Goal: Task Accomplishment & Management: Manage account settings

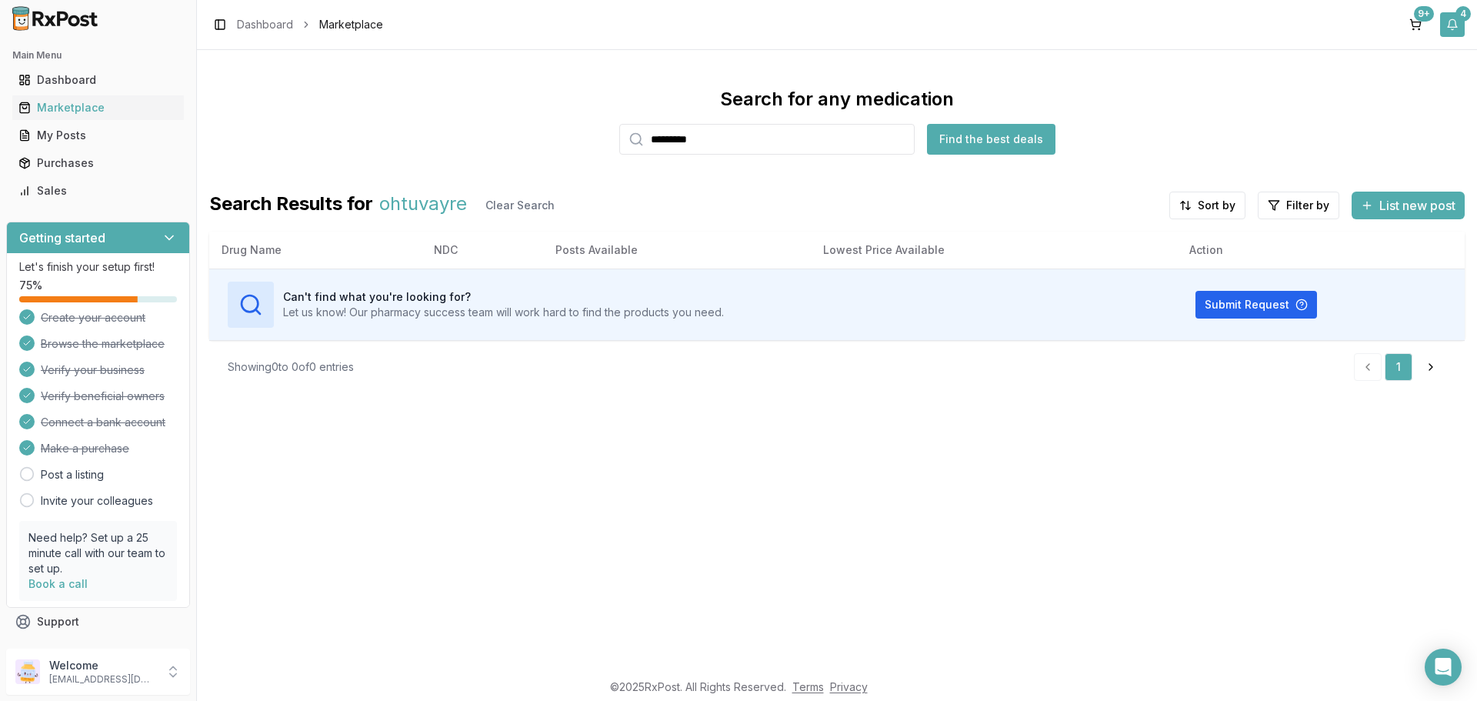
click at [1455, 26] on button "4" at bounding box center [1452, 24] width 25 height 25
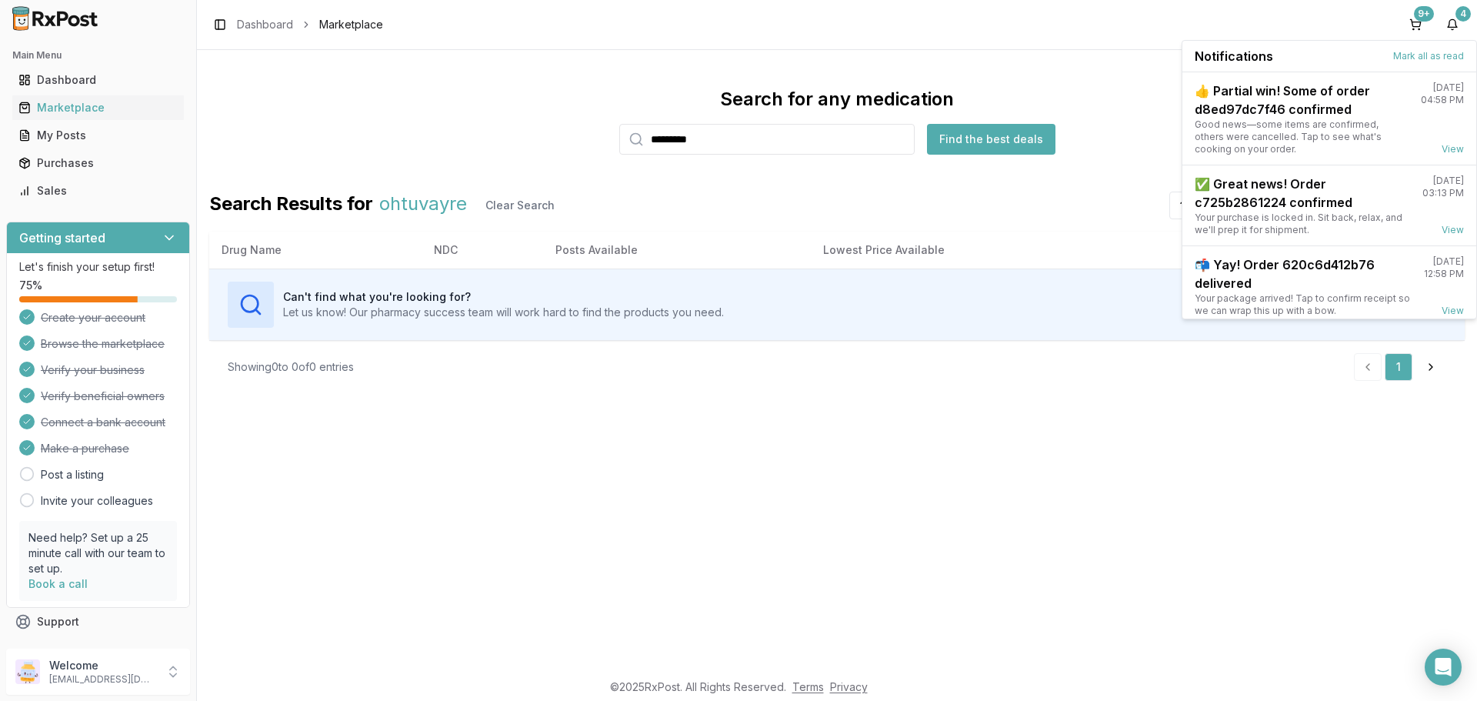
scroll to position [133, 0]
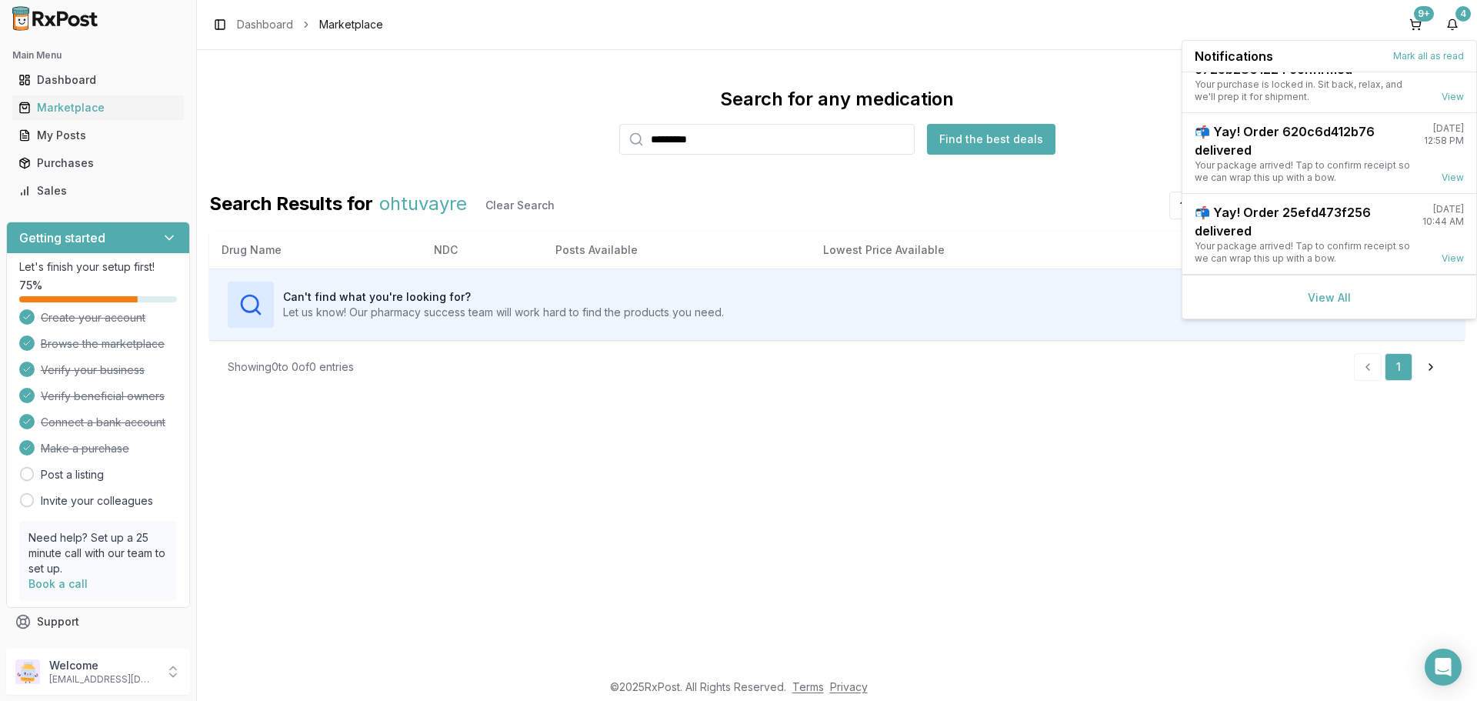
click at [1323, 305] on div "View All" at bounding box center [1329, 297] width 294 height 44
click at [1321, 300] on link "View All" at bounding box center [1329, 297] width 43 height 13
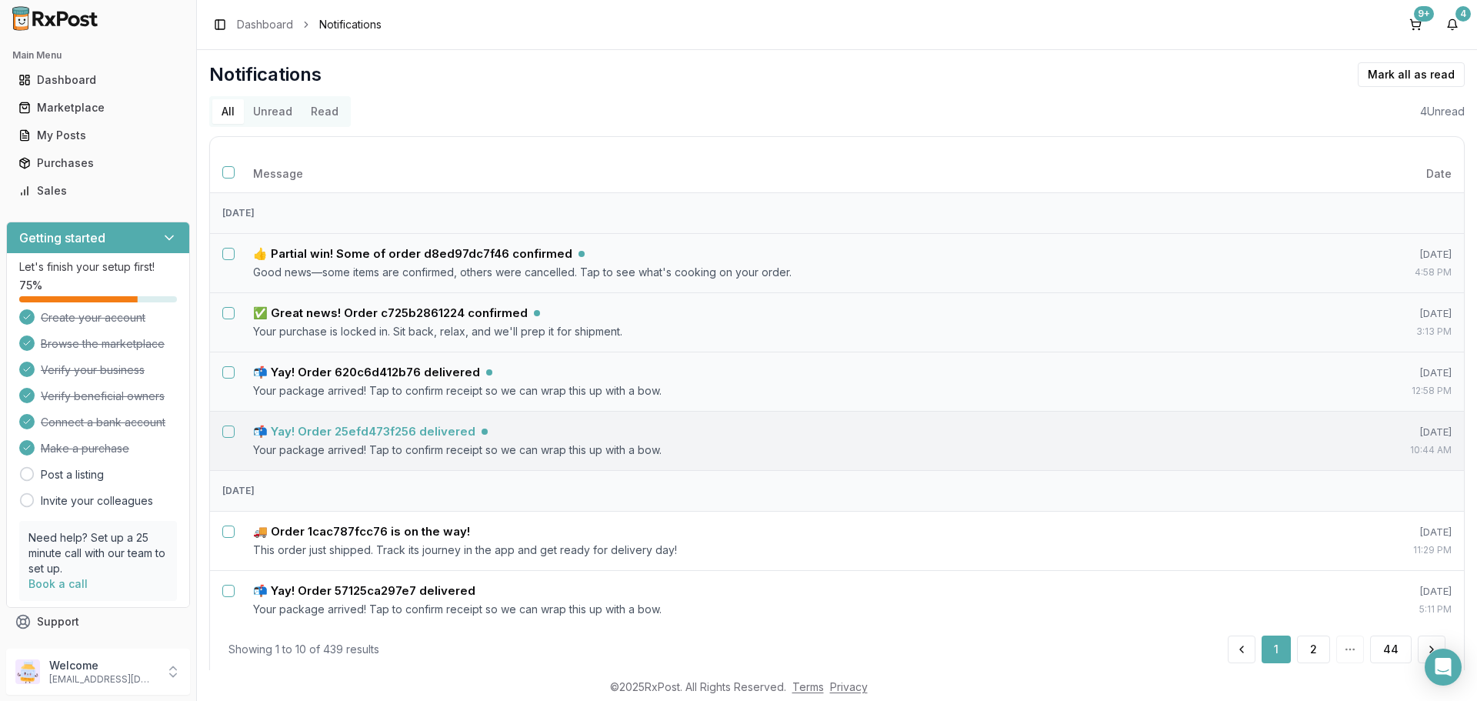
click at [351, 435] on h5 "📬 Yay! Order 25efd473f256 delivered" at bounding box center [364, 431] width 222 height 15
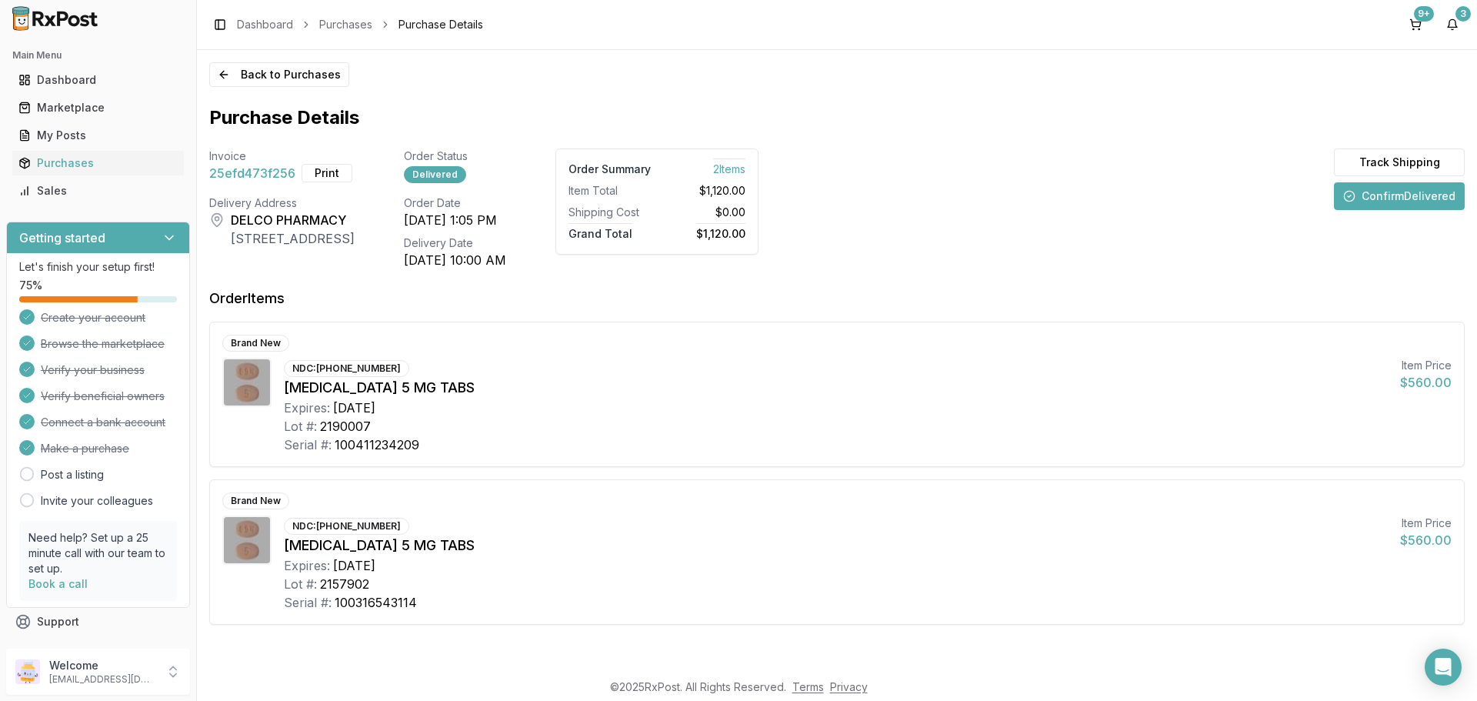
click at [1381, 201] on button "Confirm Delivered" at bounding box center [1399, 196] width 131 height 28
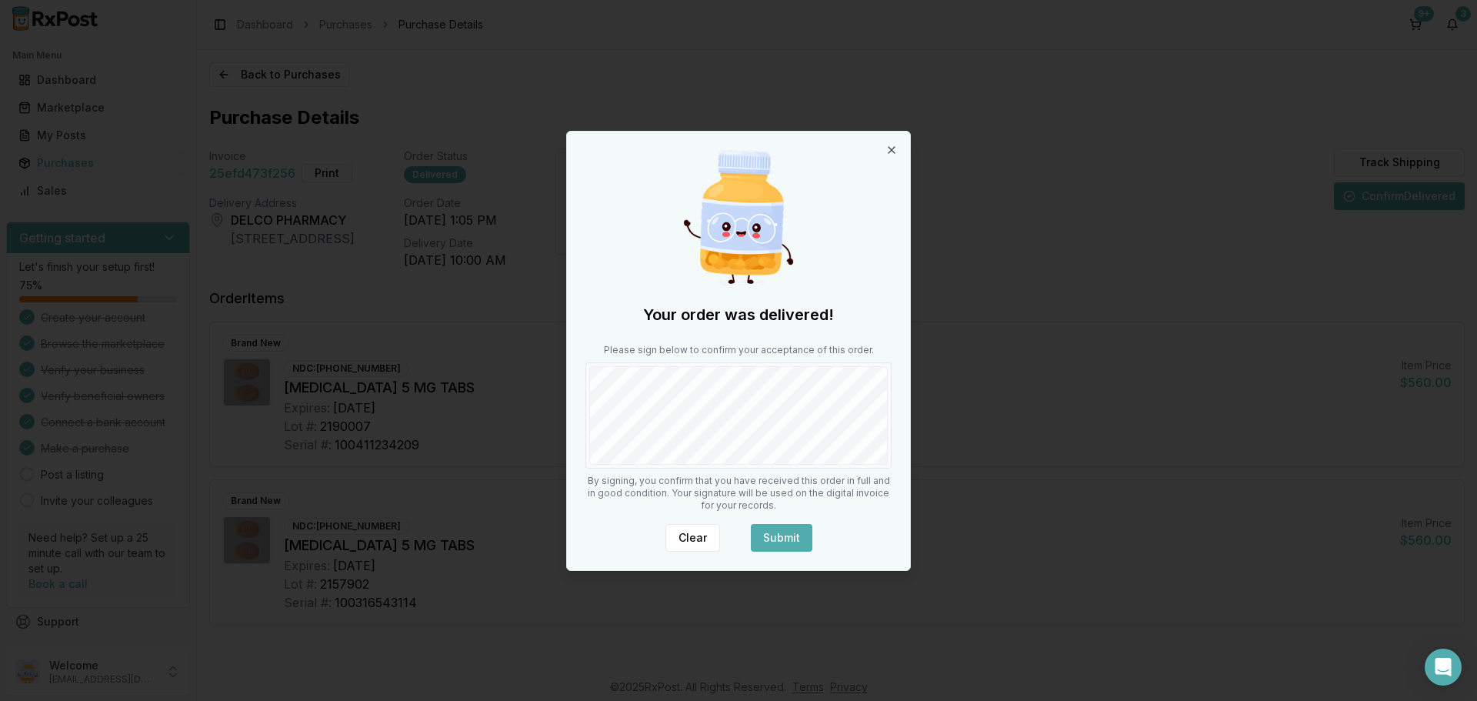
click at [786, 533] on button "Submit" at bounding box center [782, 538] width 62 height 28
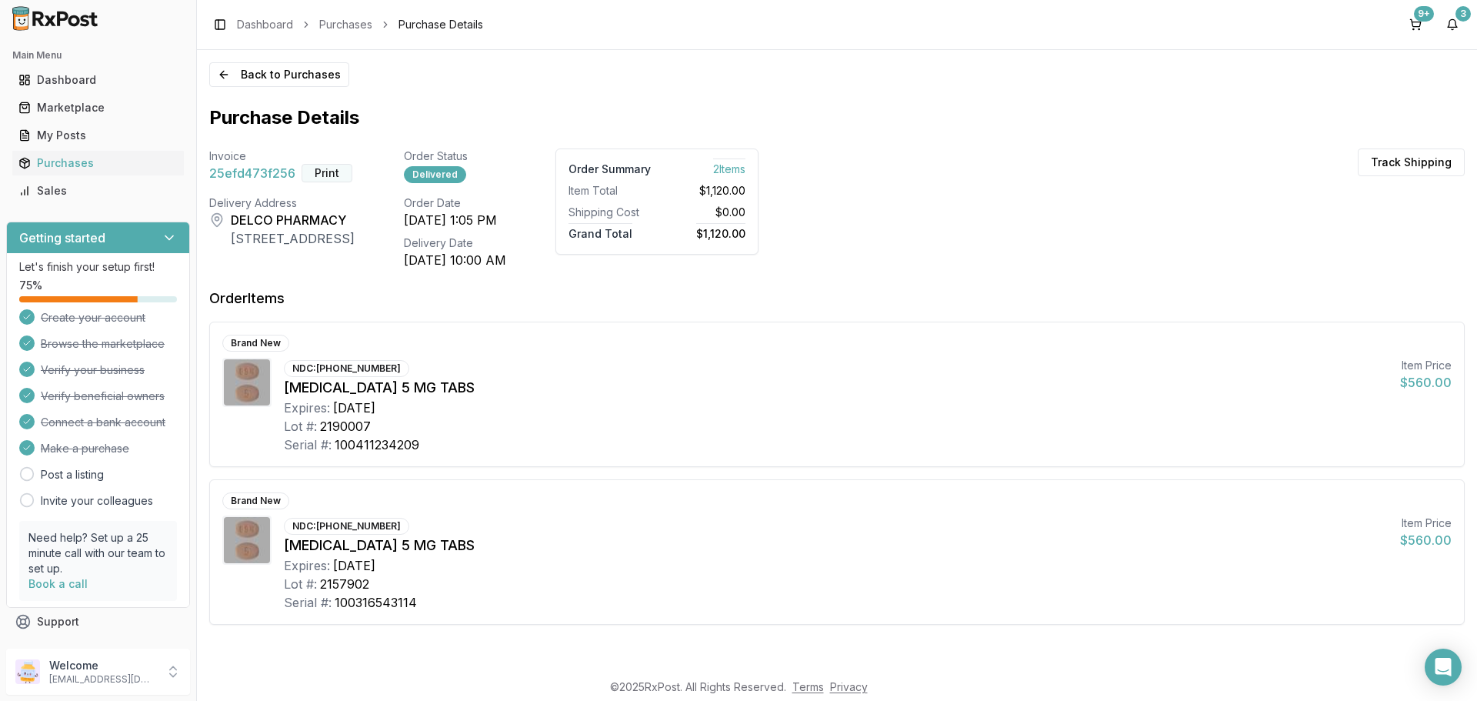
click at [315, 175] on button "Print" at bounding box center [327, 173] width 51 height 18
click at [1456, 25] on button "3" at bounding box center [1452, 24] width 25 height 25
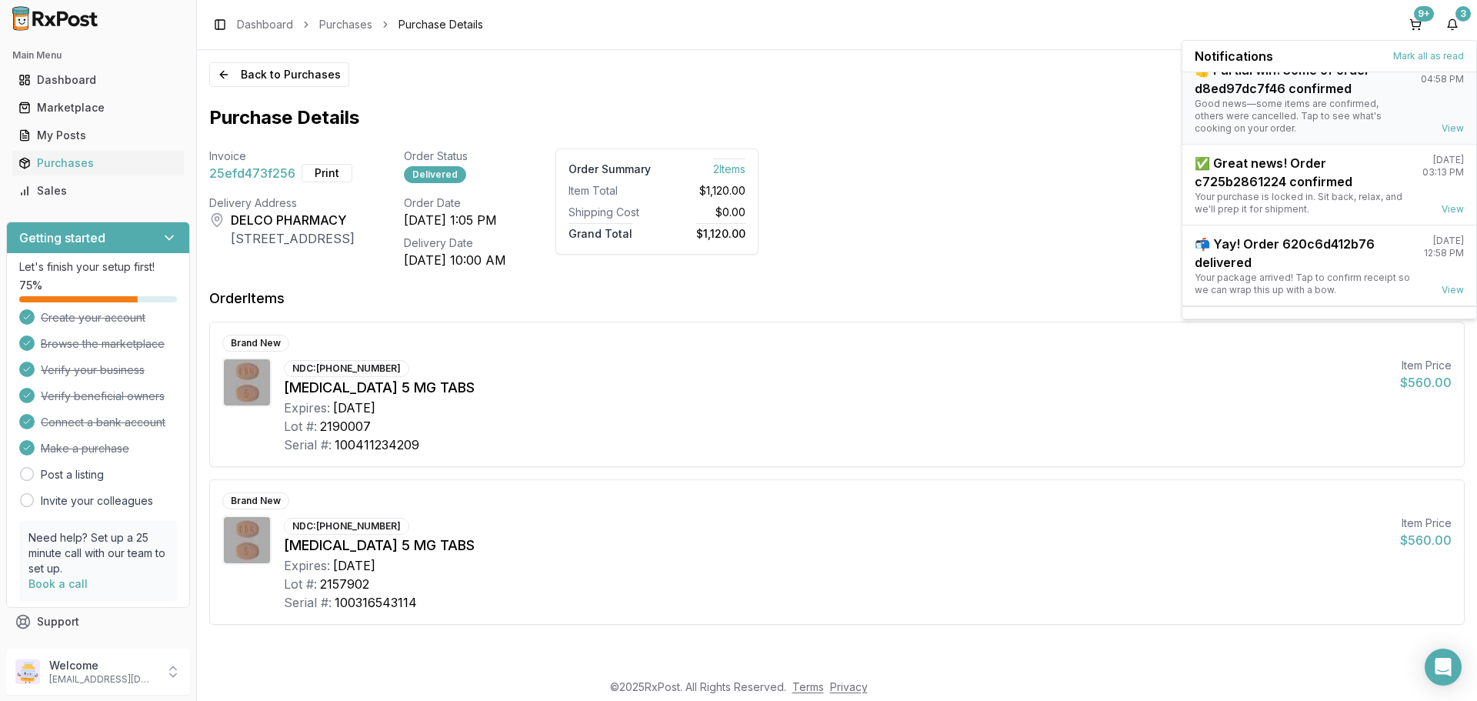
scroll to position [52, 0]
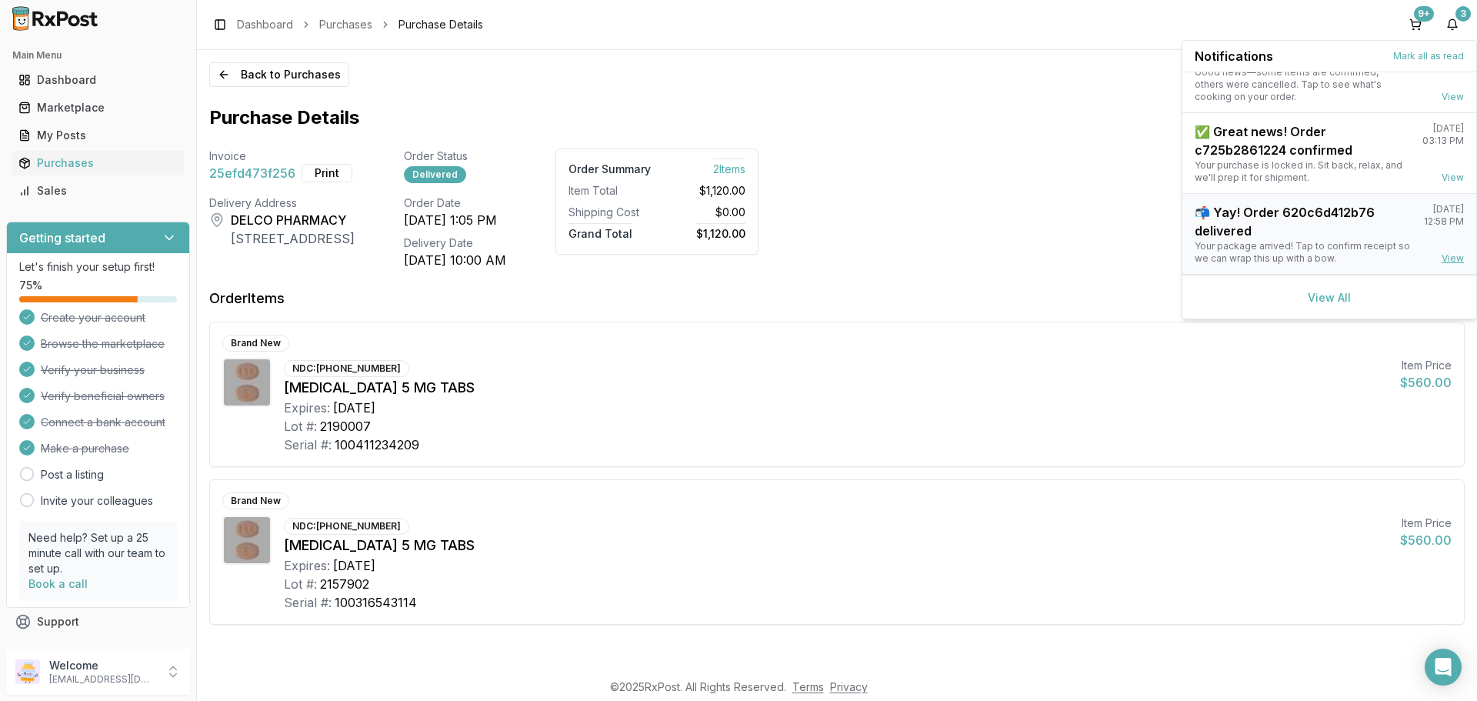
click at [1448, 255] on link "View" at bounding box center [1452, 258] width 22 height 12
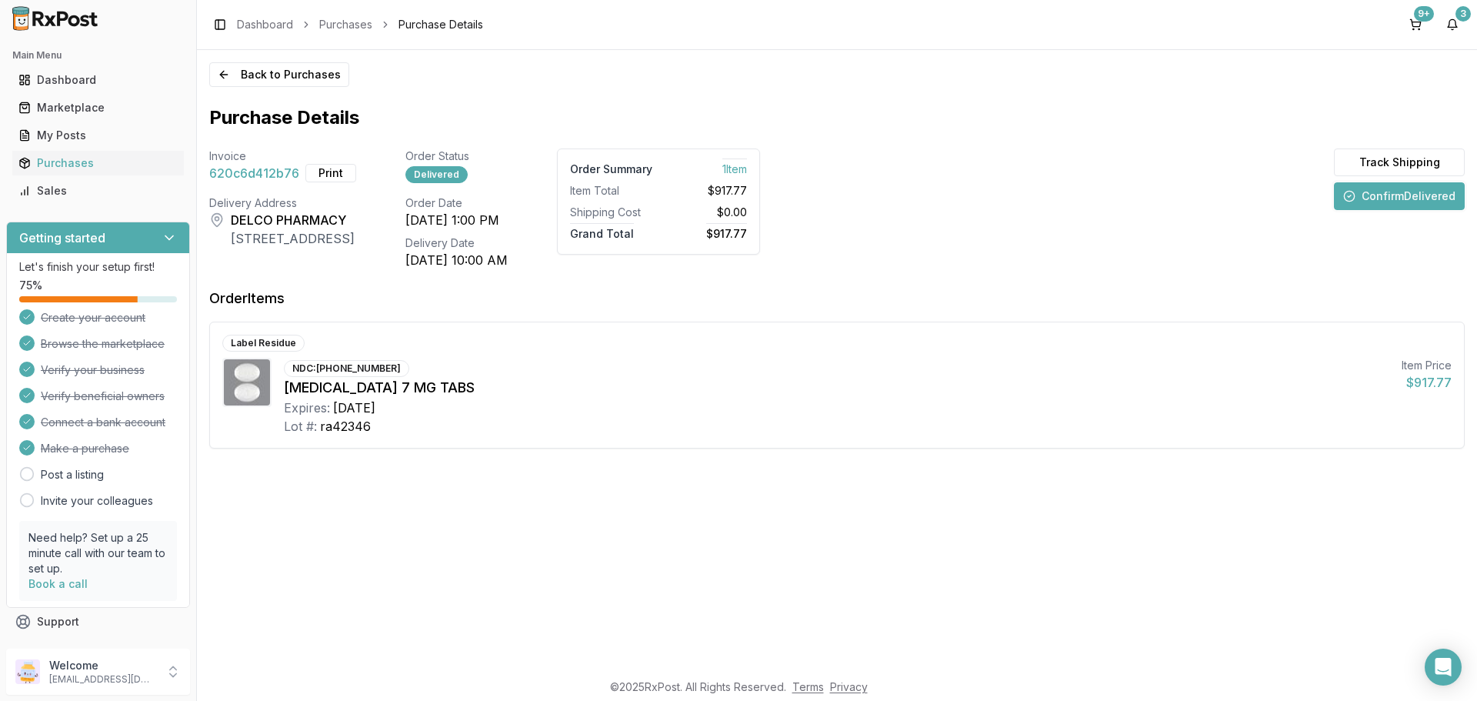
click at [1365, 202] on button "Confirm Delivered" at bounding box center [1399, 196] width 131 height 28
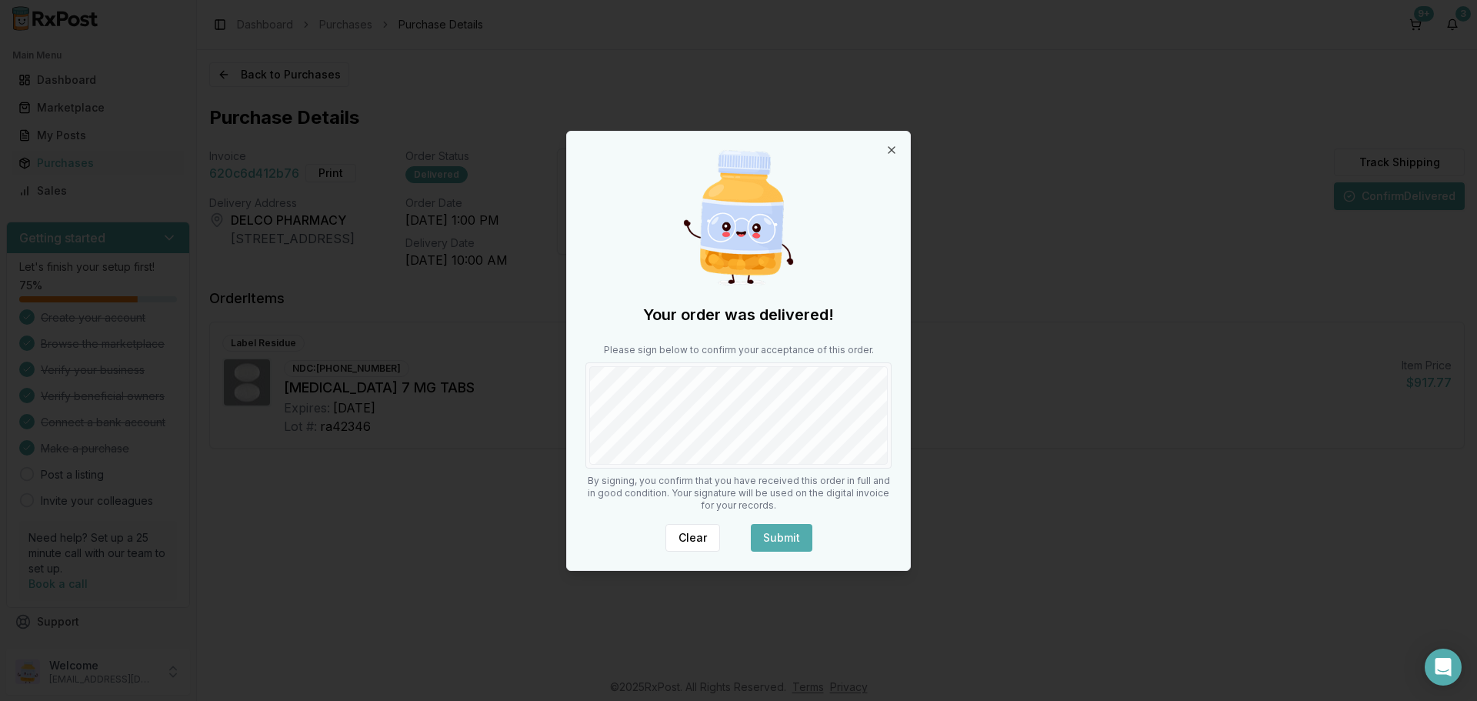
click at [791, 540] on button "Submit" at bounding box center [782, 538] width 62 height 28
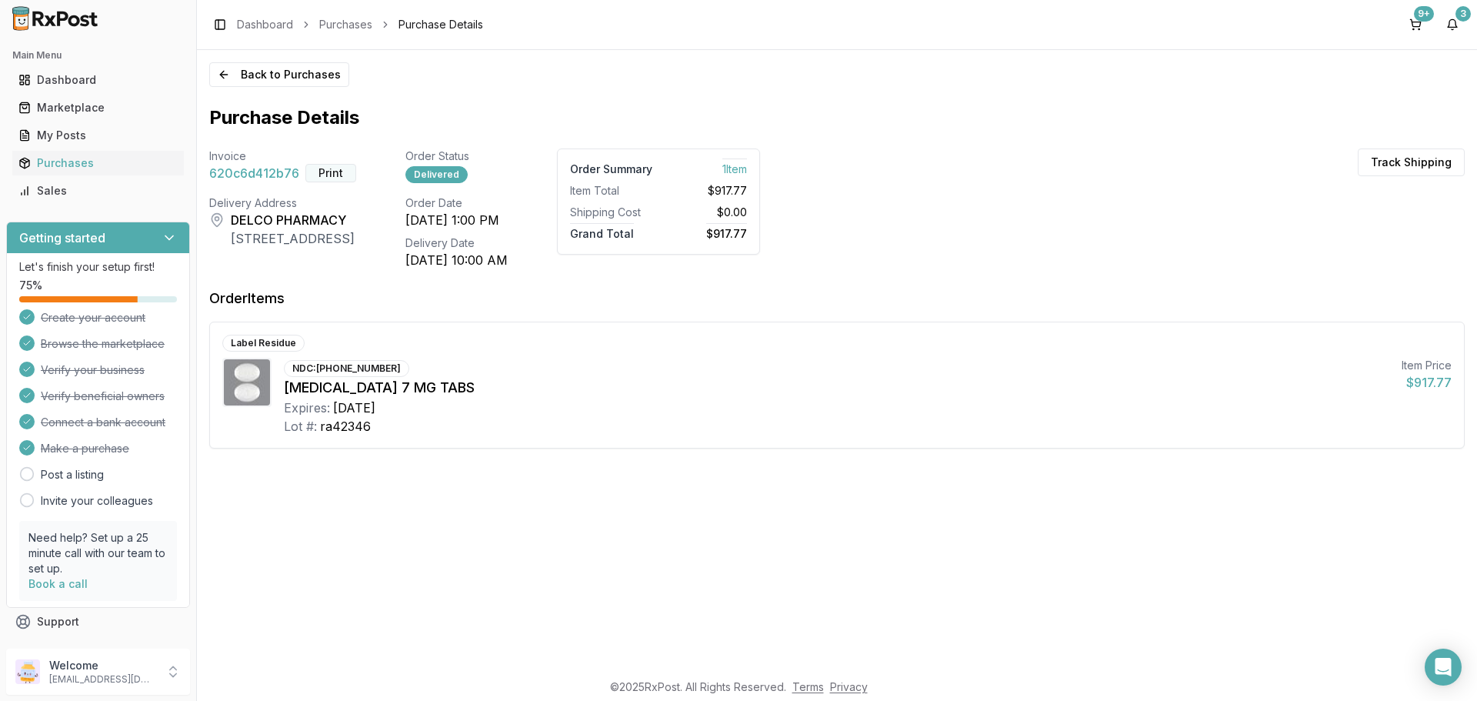
click at [331, 174] on button "Print" at bounding box center [330, 173] width 51 height 18
click at [1444, 25] on button "3" at bounding box center [1452, 24] width 25 height 25
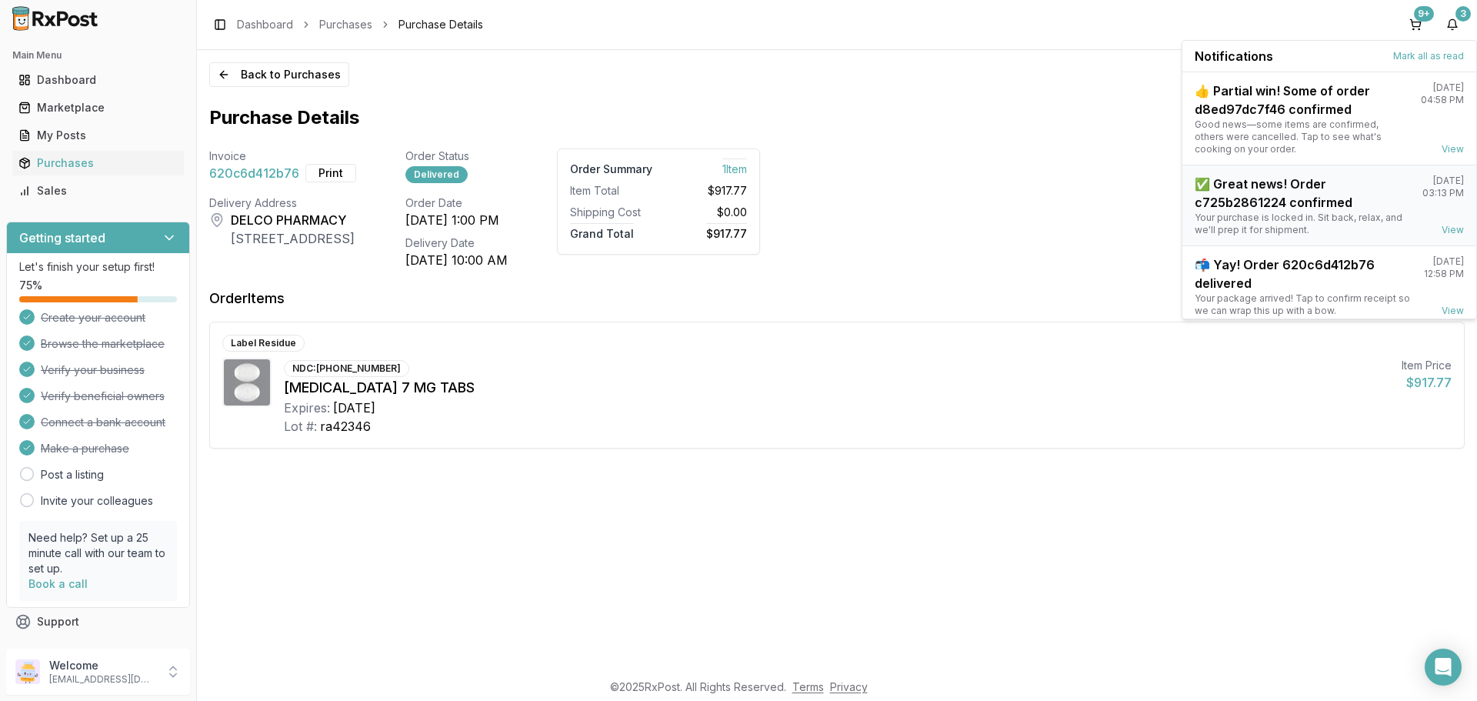
scroll to position [52, 0]
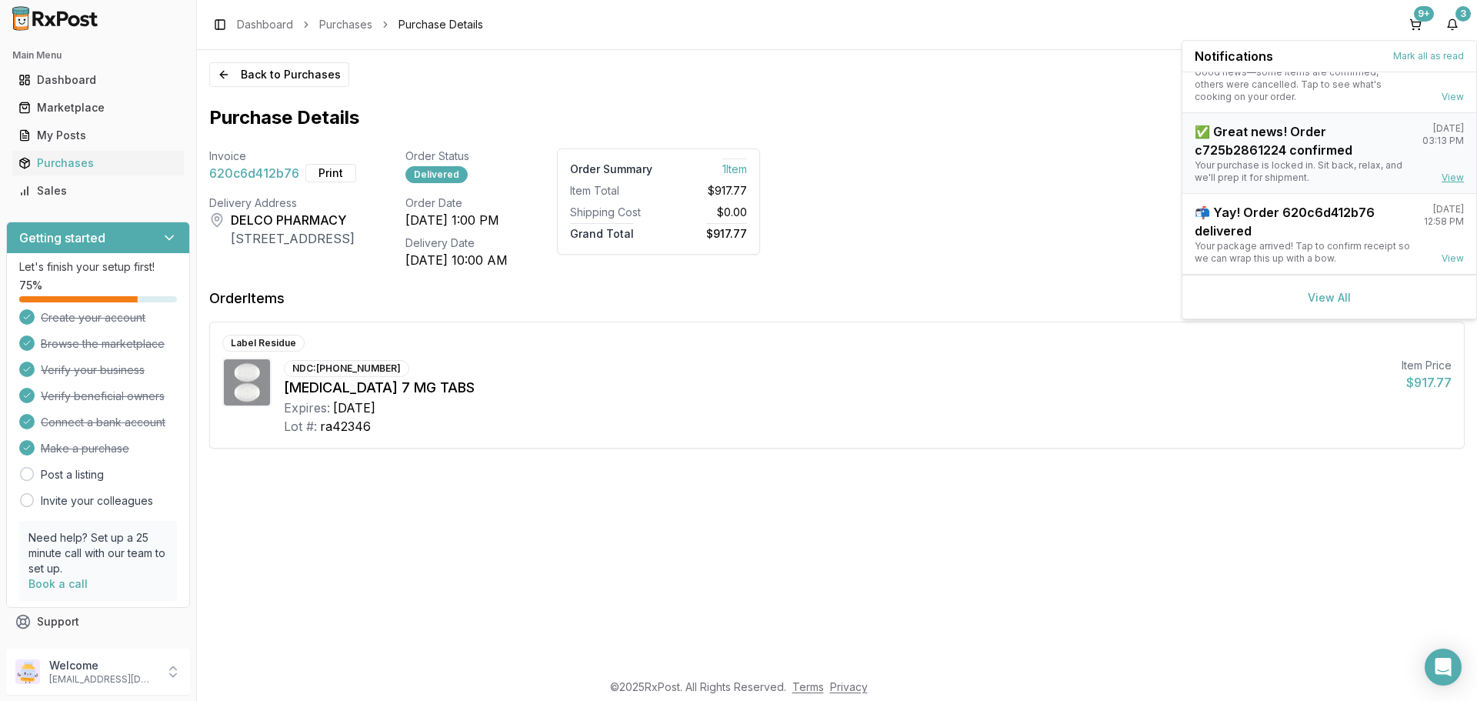
click at [1451, 174] on link "View" at bounding box center [1452, 178] width 22 height 12
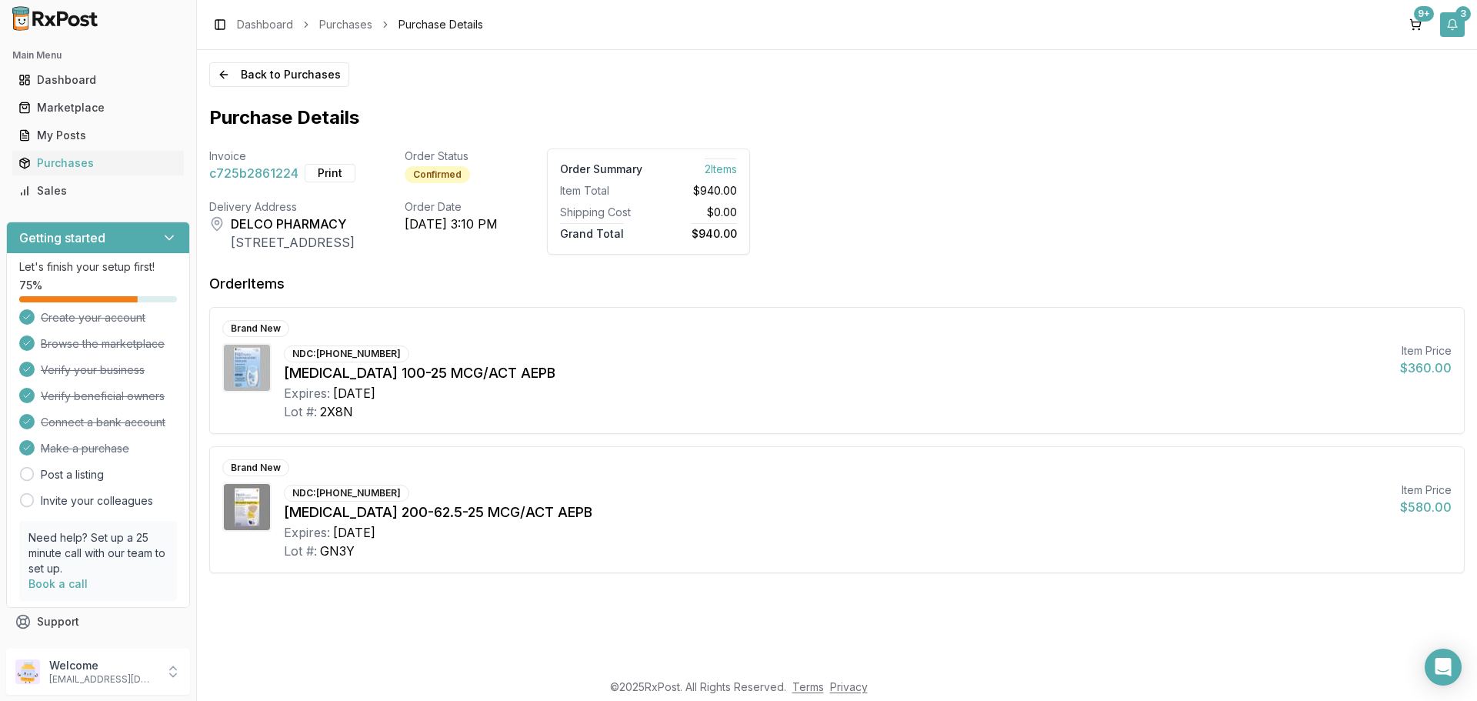
click at [1454, 28] on button "3" at bounding box center [1452, 24] width 25 height 25
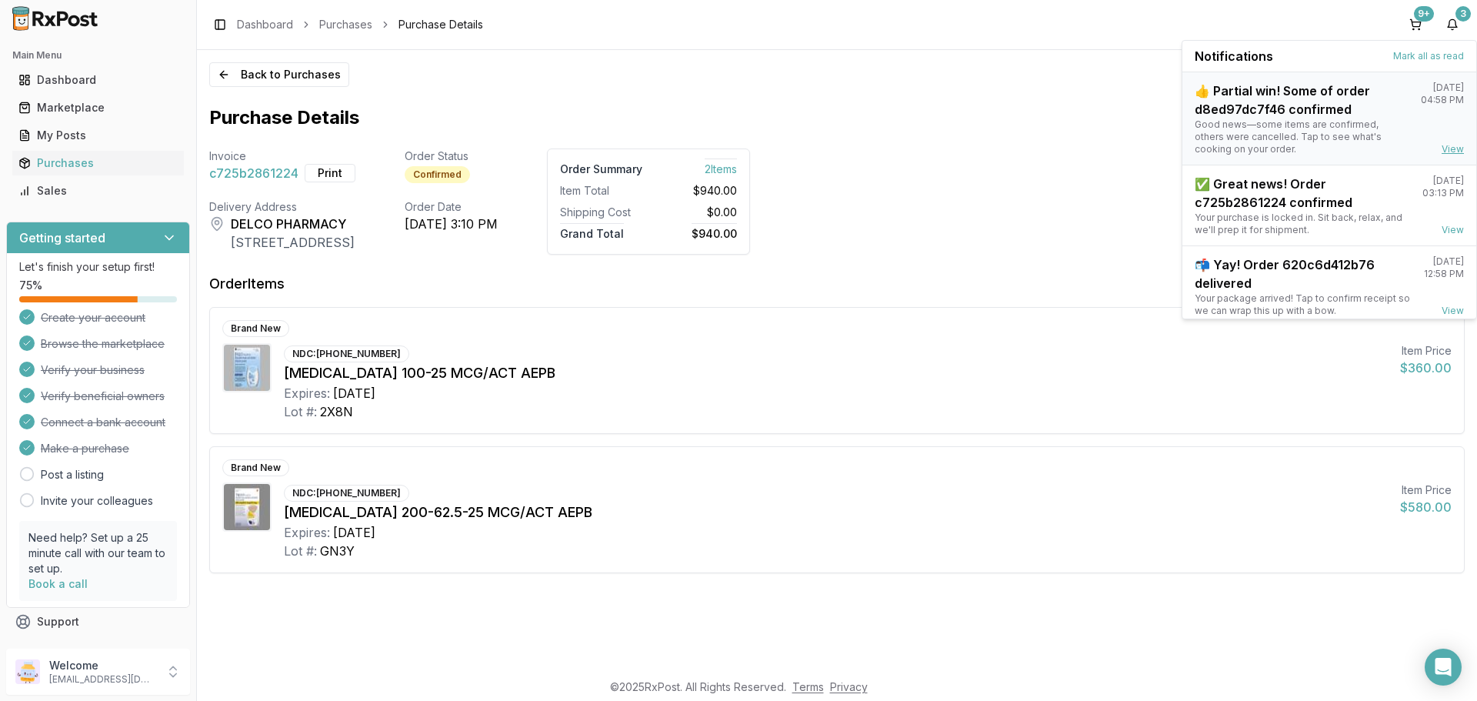
click at [1441, 148] on link "View" at bounding box center [1452, 149] width 22 height 12
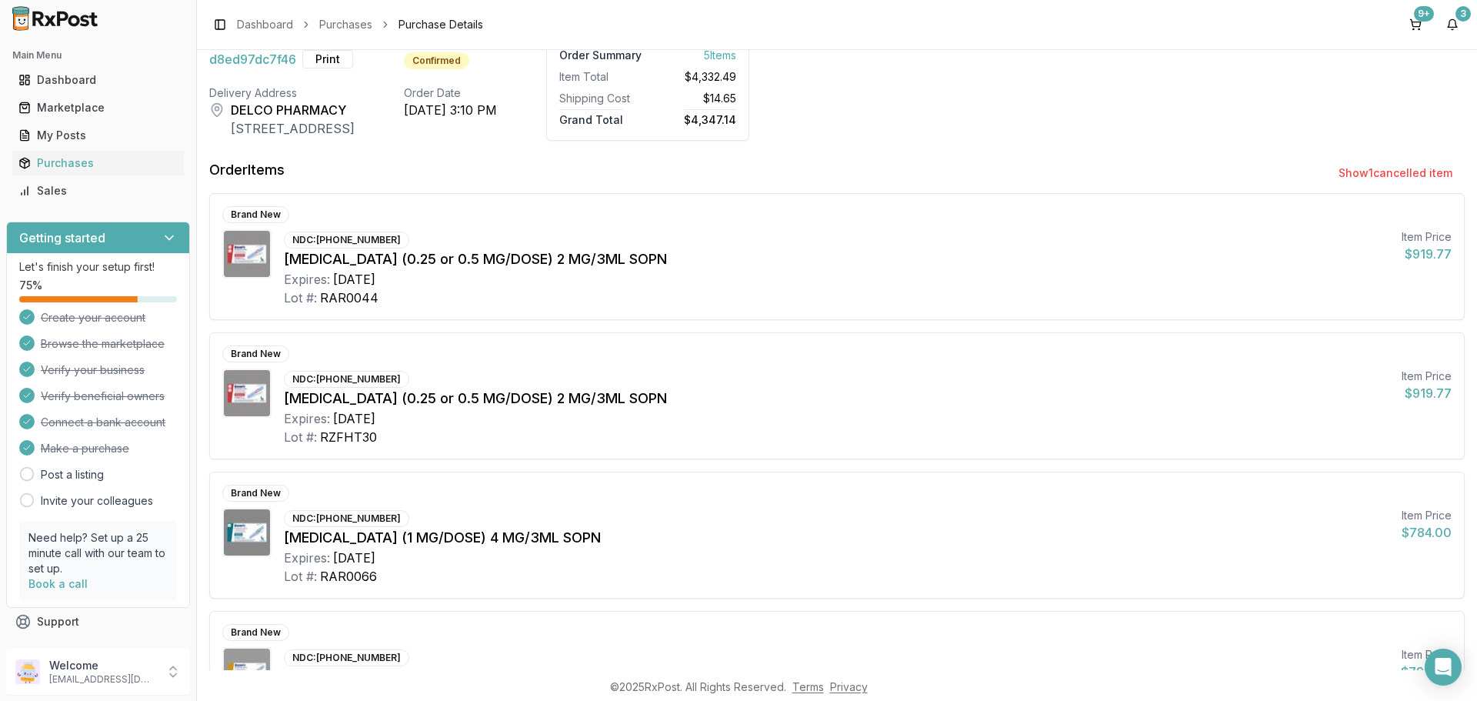
scroll to position [56, 0]
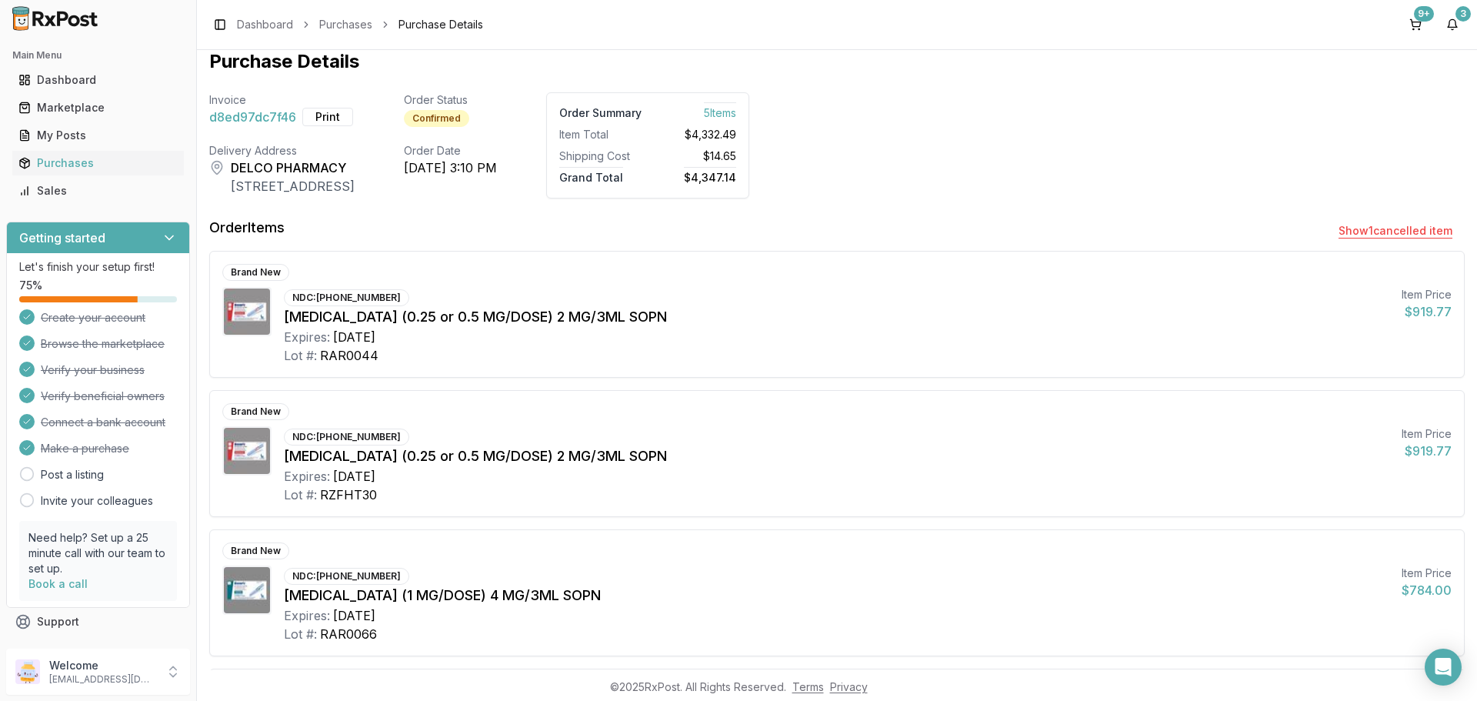
click at [1391, 232] on button "Show 1 cancelled item" at bounding box center [1395, 231] width 138 height 28
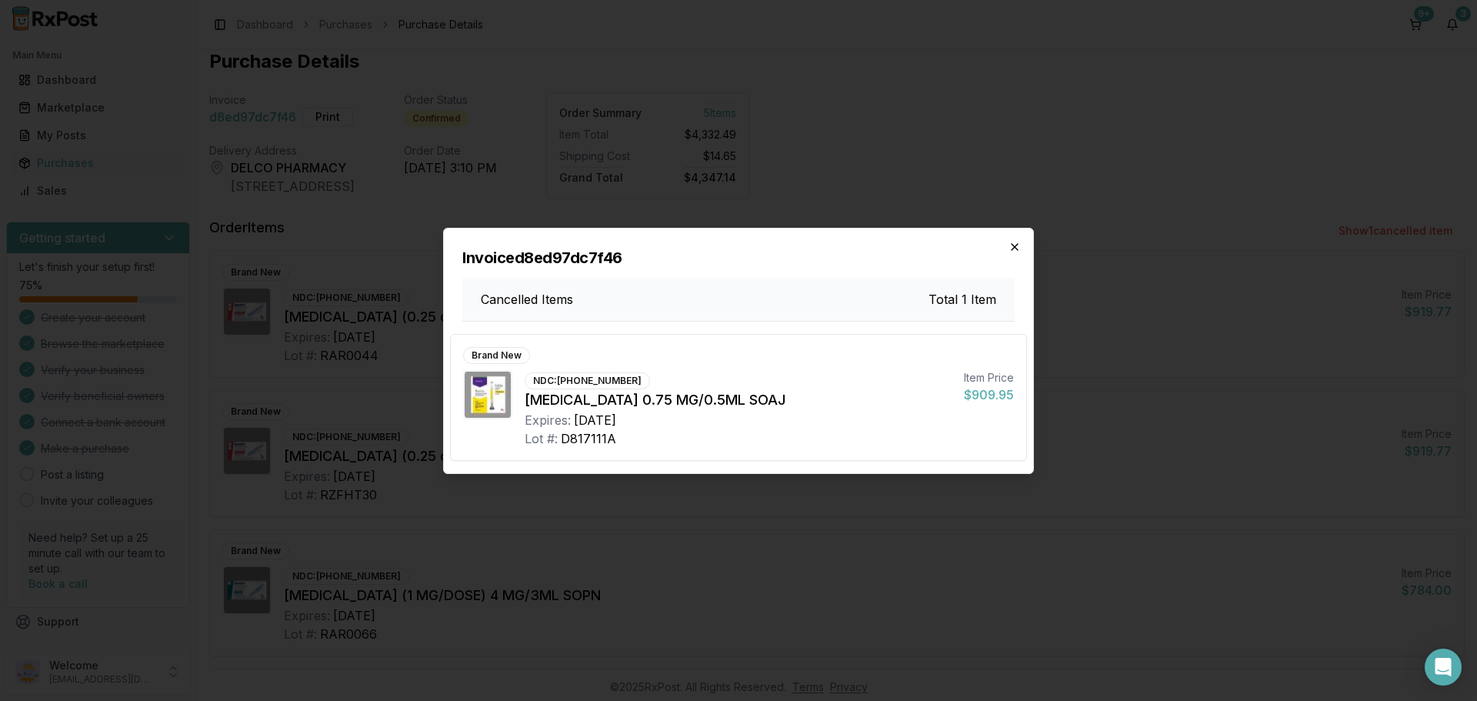
click at [1012, 249] on icon "button" at bounding box center [1014, 247] width 6 height 6
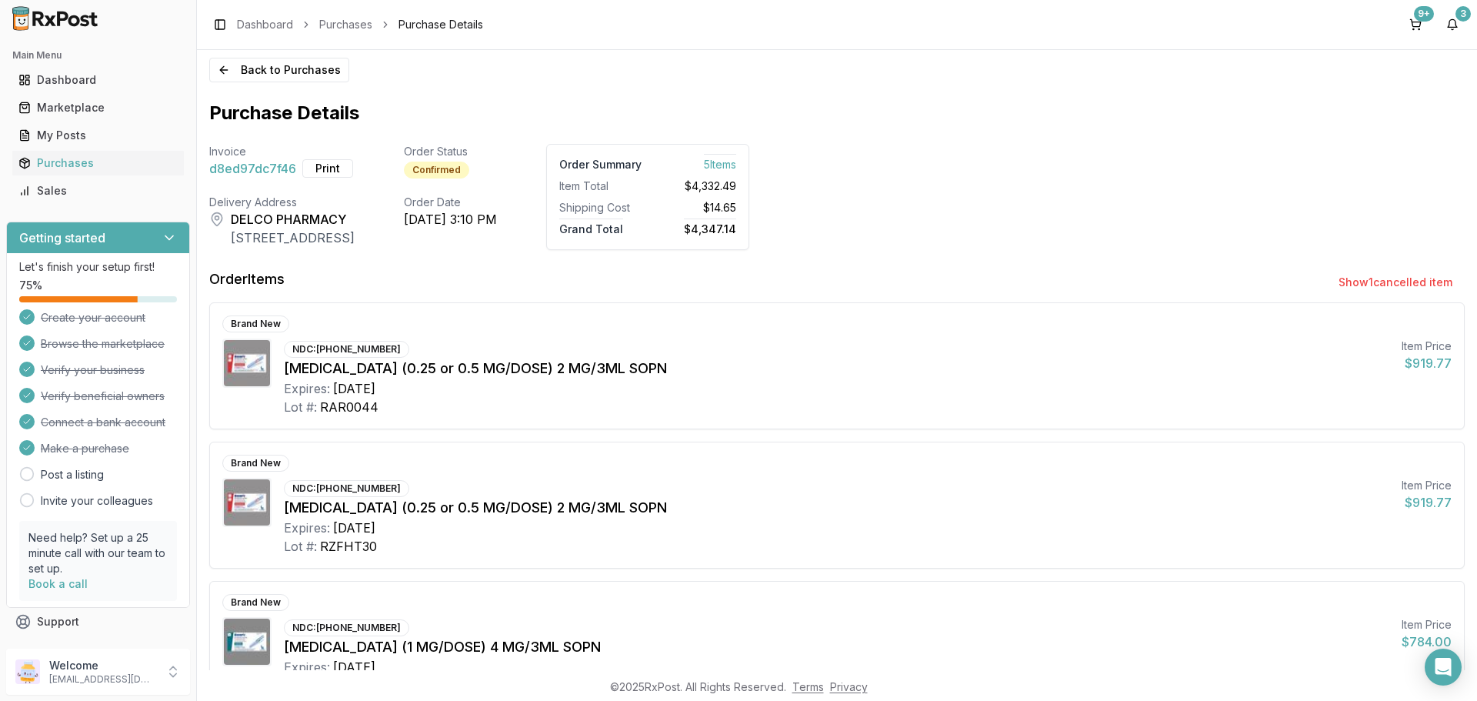
scroll to position [0, 0]
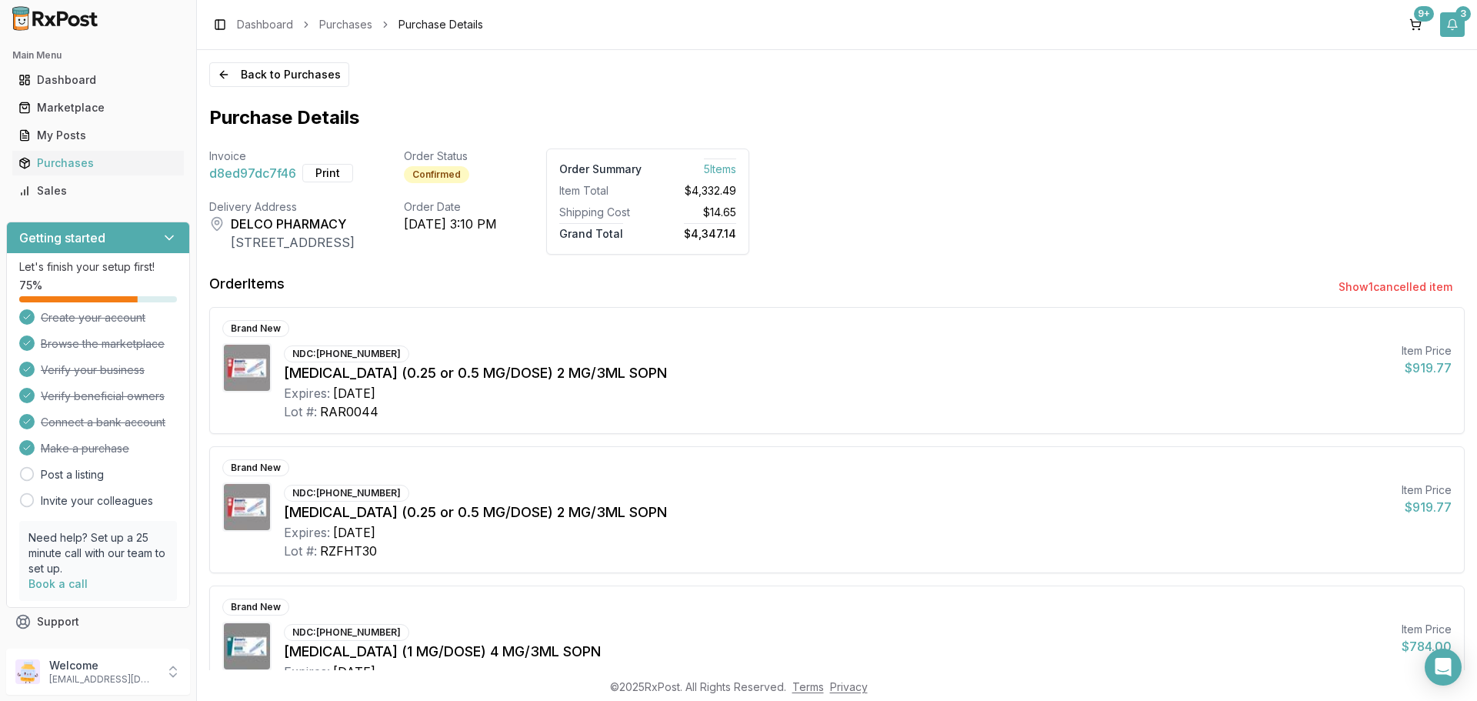
click at [1453, 31] on button "3" at bounding box center [1452, 24] width 25 height 25
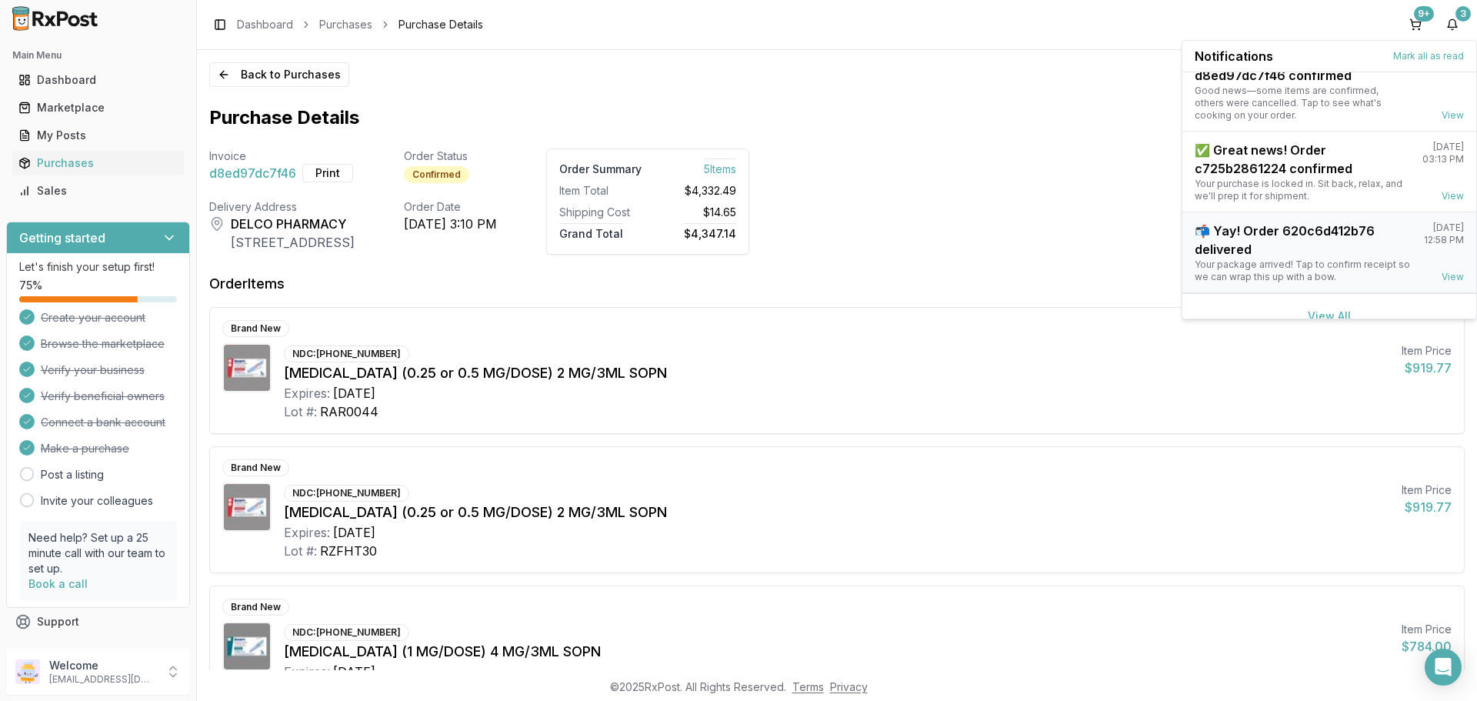
scroll to position [52, 0]
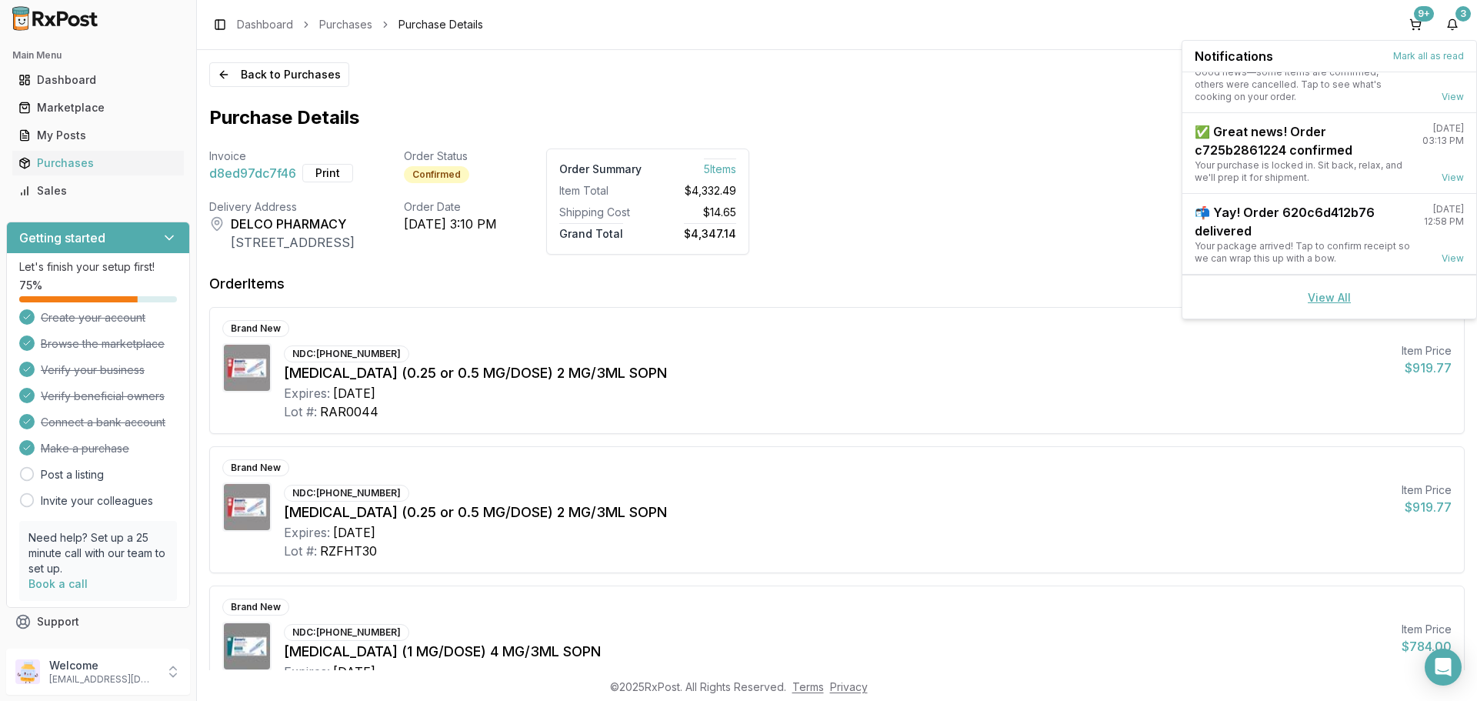
click at [1313, 297] on link "View All" at bounding box center [1329, 297] width 43 height 13
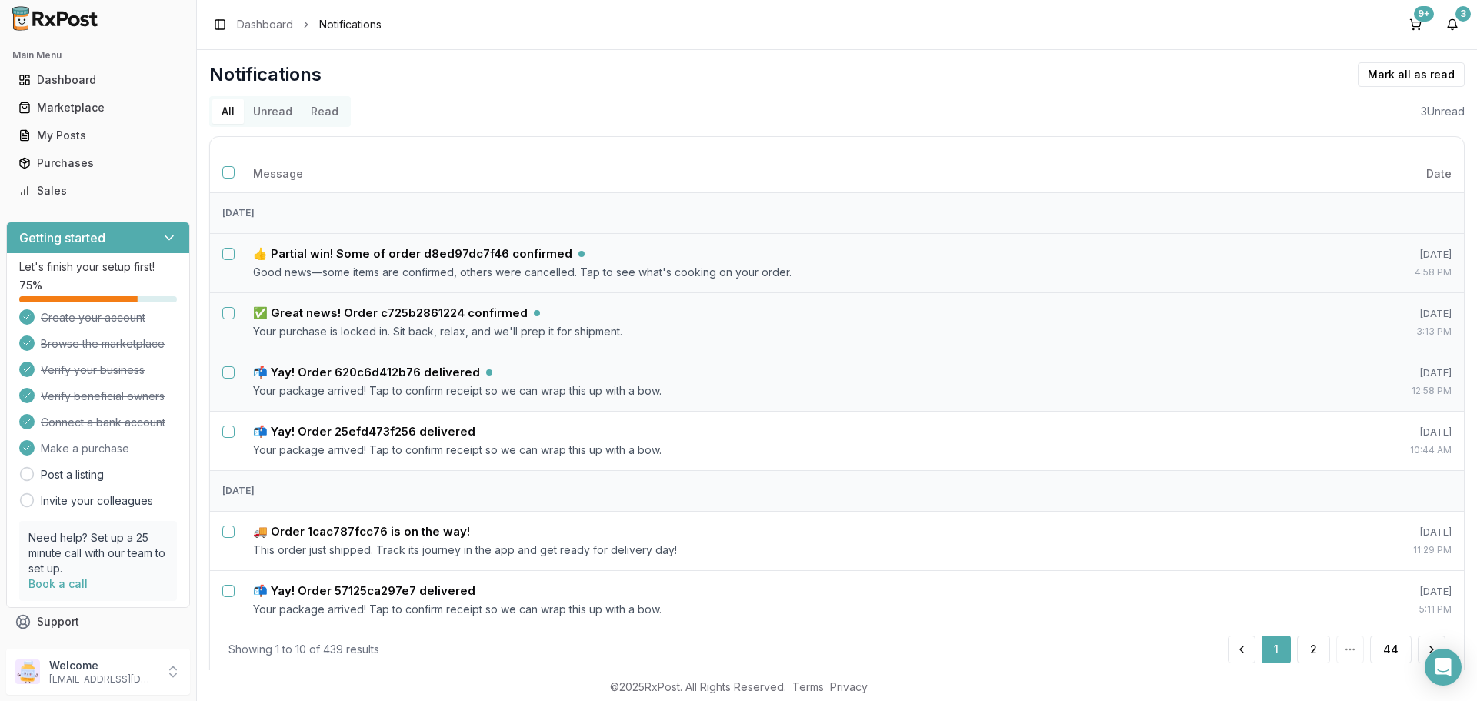
click at [274, 109] on button "Unread" at bounding box center [273, 111] width 58 height 25
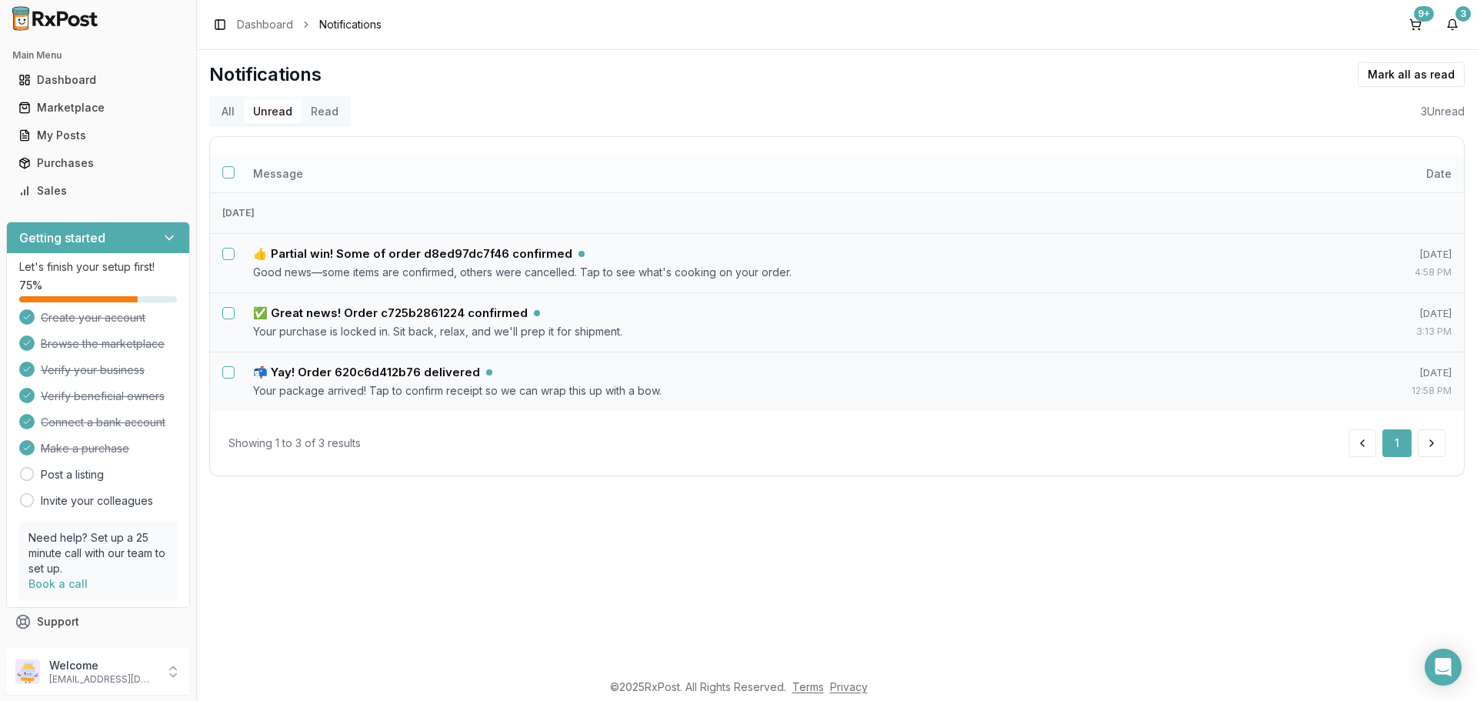
click at [229, 173] on button "Select all notifications" at bounding box center [228, 172] width 12 height 12
click at [1334, 68] on button "Mark as read" at bounding box center [1342, 74] width 91 height 25
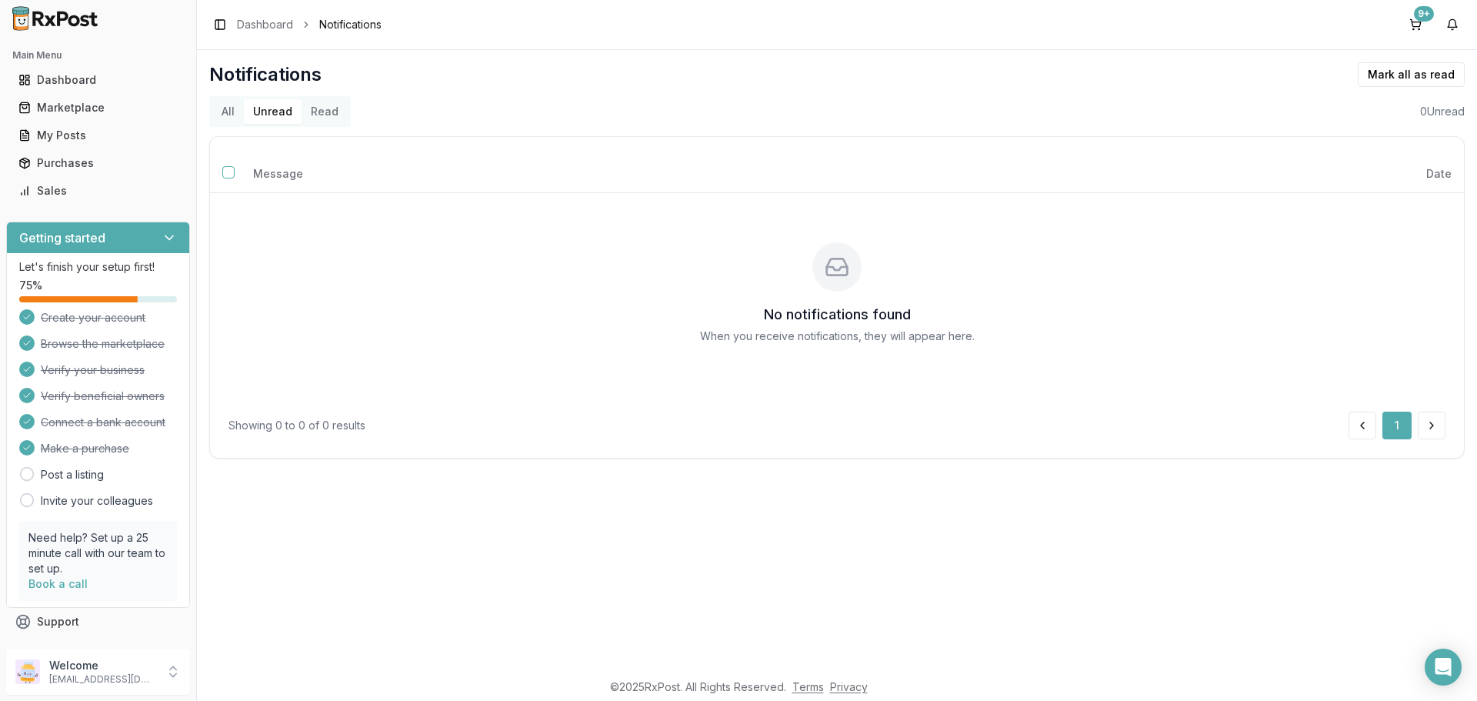
click at [231, 112] on button "All" at bounding box center [228, 111] width 32 height 25
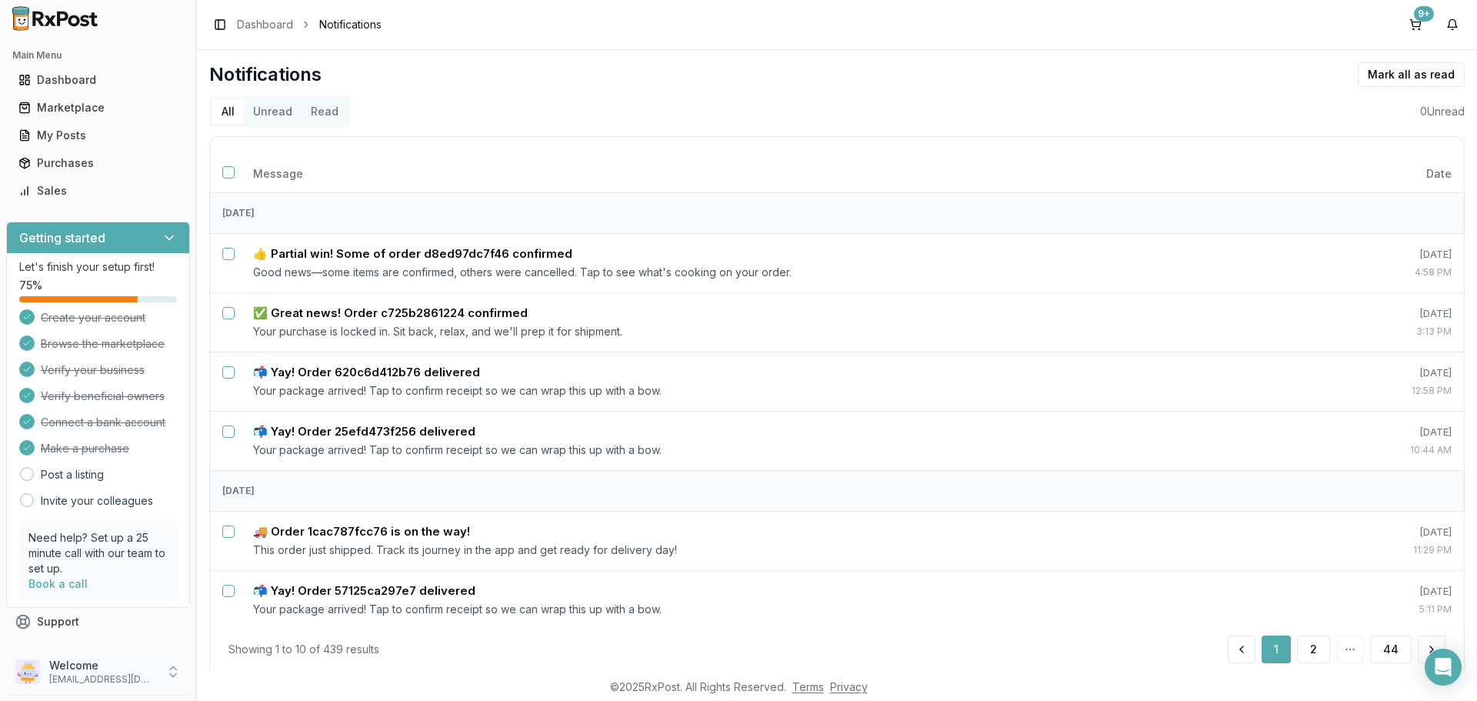
click at [170, 677] on icon at bounding box center [172, 671] width 15 height 15
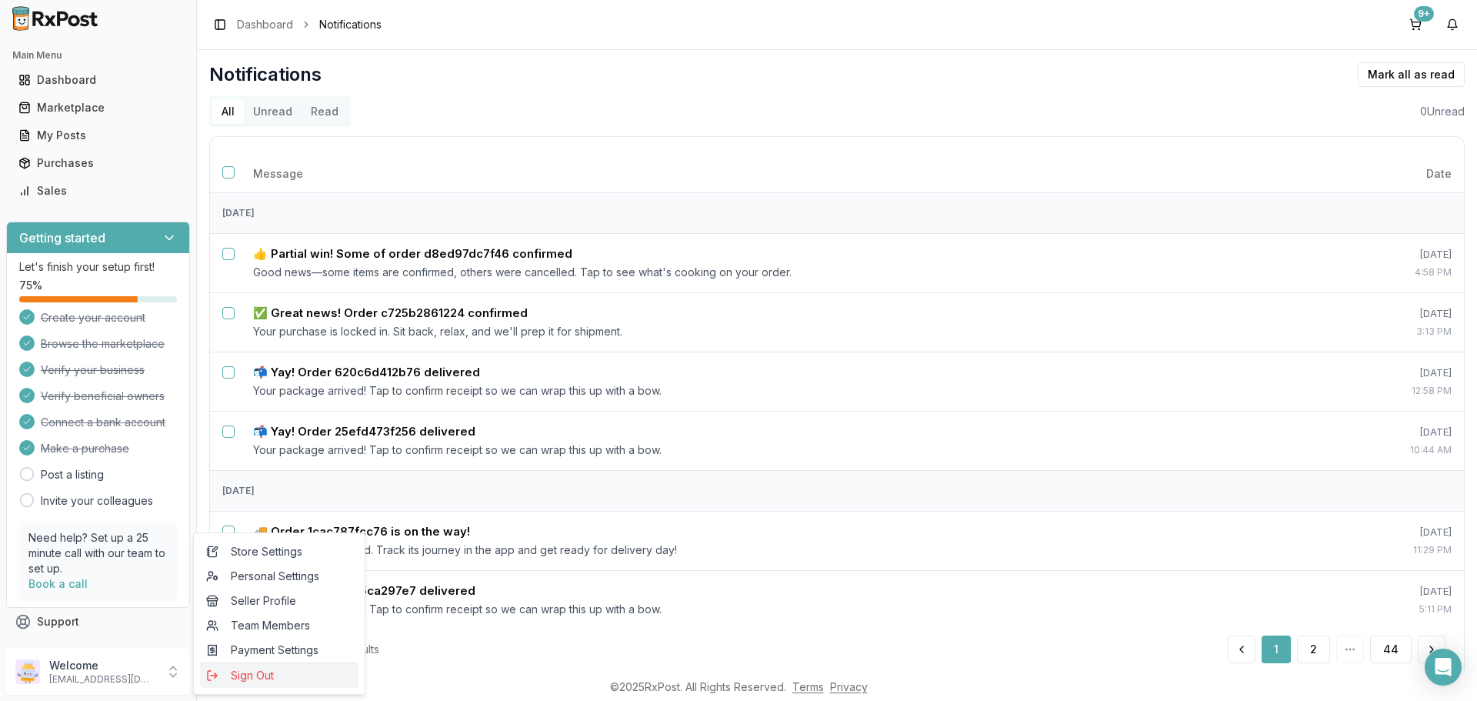
drag, startPoint x: 258, startPoint y: 669, endPoint x: 268, endPoint y: 667, distance: 11.0
click at [257, 669] on span "Sign Out" at bounding box center [279, 675] width 146 height 15
